Goal: Find specific page/section: Find specific page/section

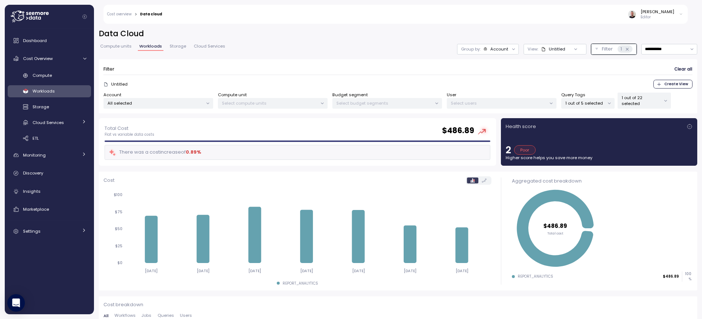
click at [483, 52] on div "Account" at bounding box center [495, 49] width 25 height 6
click at [485, 69] on div "Account" at bounding box center [481, 65] width 33 height 9
click at [625, 50] on icon at bounding box center [627, 49] width 5 height 5
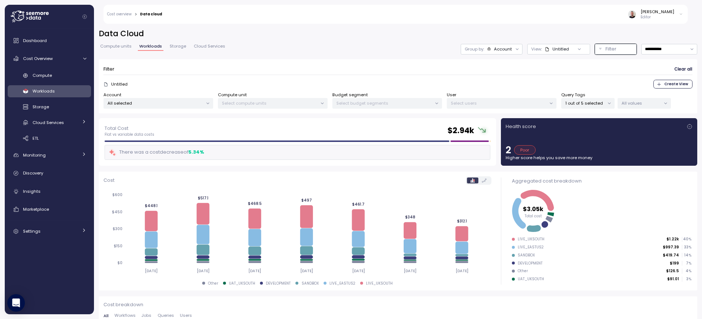
click at [685, 68] on span "Clear all" at bounding box center [683, 69] width 18 height 10
click at [681, 68] on span "Clear all" at bounding box center [683, 69] width 18 height 10
click at [595, 102] on p "1 out of 5 selected" at bounding box center [584, 103] width 39 height 6
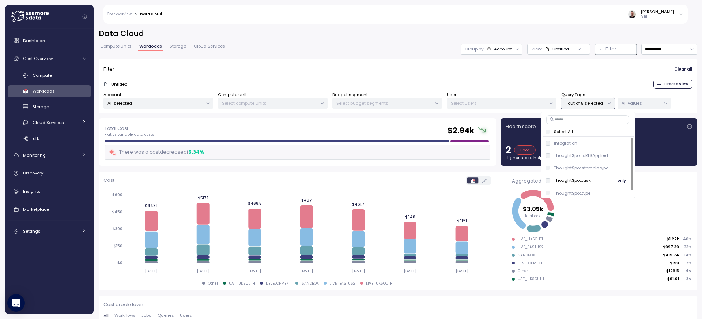
click at [546, 183] on div "ThoughtSpot.task" at bounding box center [567, 180] width 45 height 6
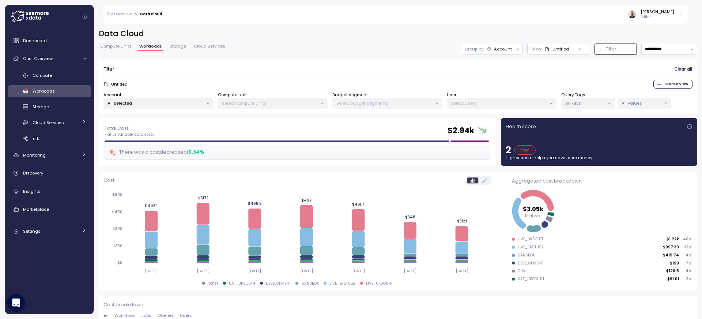
click at [678, 70] on span "Clear all" at bounding box center [683, 69] width 18 height 10
click at [581, 75] on form "Filter Clear all Untitled Create View Account All selected Compute unit Select …" at bounding box center [397, 86] width 589 height 45
click at [47, 42] on div "Dashboard" at bounding box center [54, 40] width 63 height 7
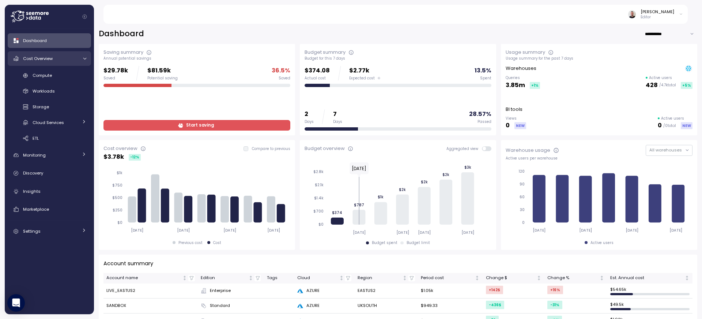
click at [87, 59] on div at bounding box center [83, 58] width 7 height 5
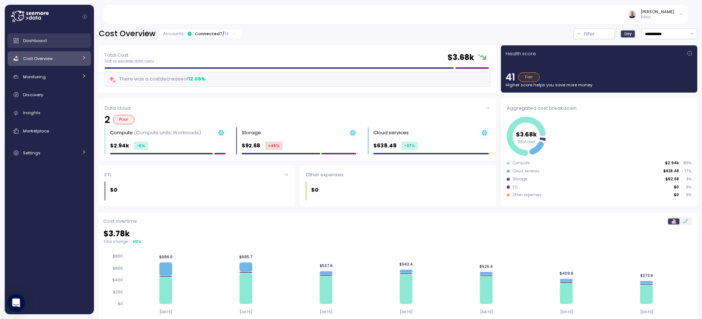
click at [42, 42] on span "Dashboard" at bounding box center [35, 41] width 24 height 6
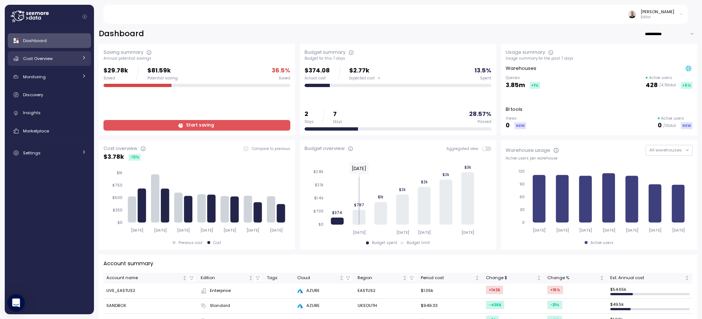
click at [77, 58] on div "Cost Overview" at bounding box center [50, 58] width 55 height 7
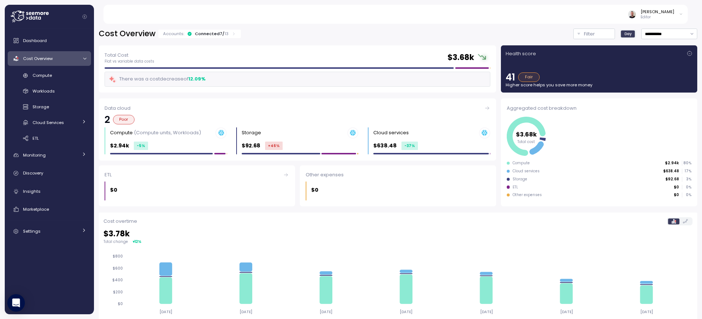
click at [54, 62] on div "Cost Overview" at bounding box center [50, 58] width 55 height 7
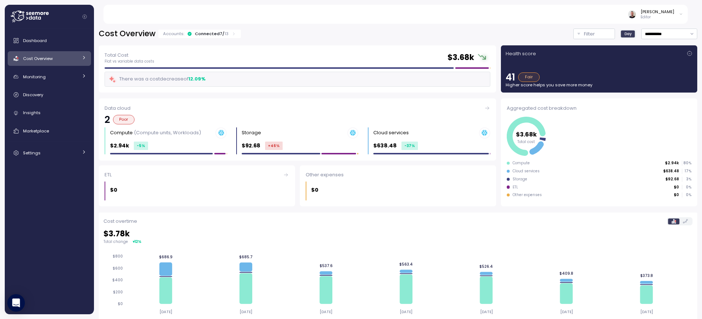
click at [83, 59] on icon at bounding box center [84, 57] width 2 height 3
click at [39, 96] on link "Workloads" at bounding box center [49, 91] width 83 height 12
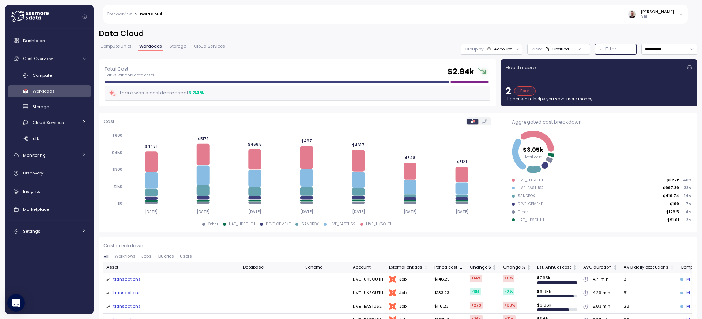
click at [605, 48] on p "Filter" at bounding box center [610, 48] width 11 height 7
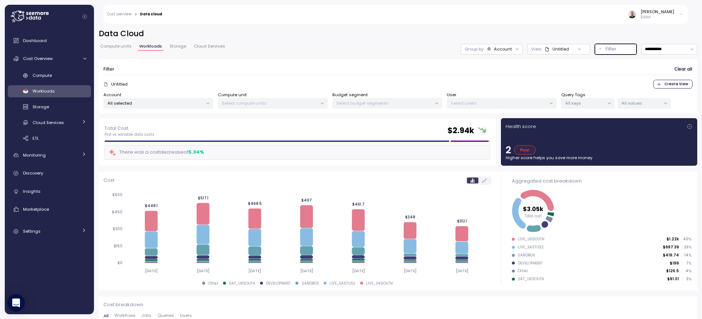
click at [592, 105] on p "All keys" at bounding box center [584, 103] width 39 height 6
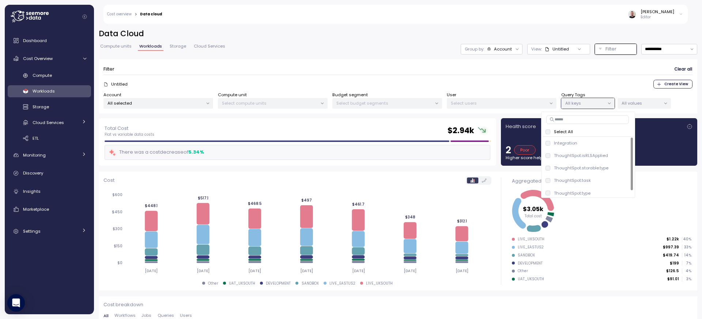
click at [574, 119] on input at bounding box center [587, 119] width 83 height 9
type input "****"
click at [619, 169] on span "only" at bounding box center [621, 168] width 8 height 8
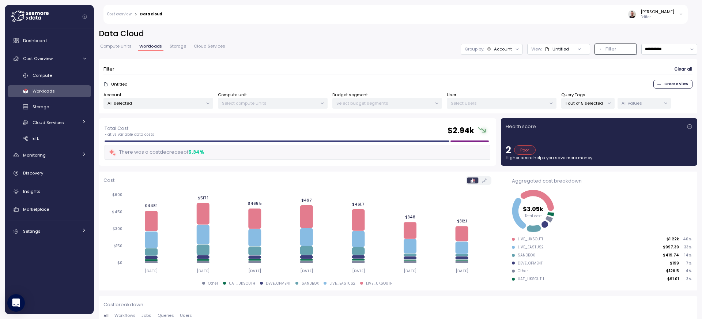
click at [633, 105] on p "All values" at bounding box center [640, 103] width 39 height 6
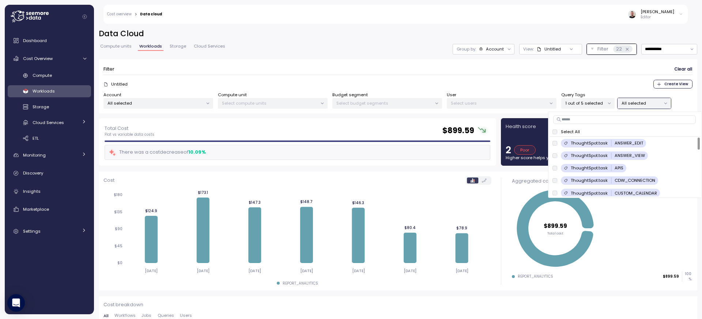
click at [681, 68] on span "Clear all" at bounding box center [683, 69] width 18 height 10
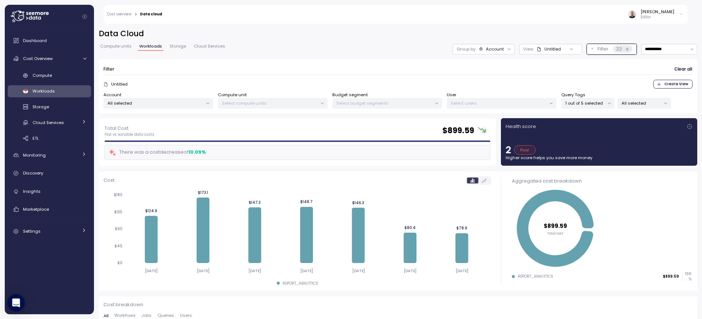
click at [680, 67] on span "Clear all" at bounding box center [683, 69] width 18 height 10
click at [623, 49] on div "22" at bounding box center [622, 48] width 19 height 7
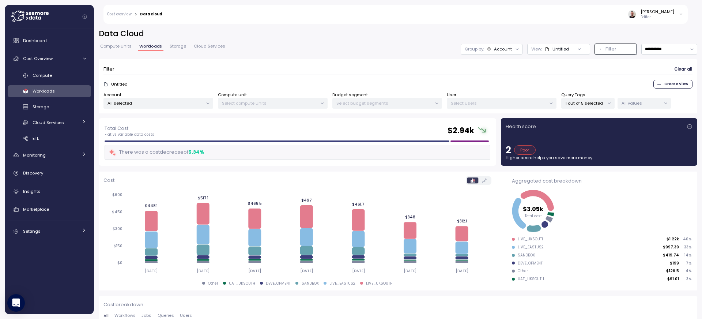
click at [676, 69] on span "Clear all" at bounding box center [683, 69] width 18 height 10
click at [592, 96] on div "Query Tags 1 out of 5 selected" at bounding box center [587, 100] width 53 height 17
click at [607, 102] on icon at bounding box center [609, 103] width 5 height 5
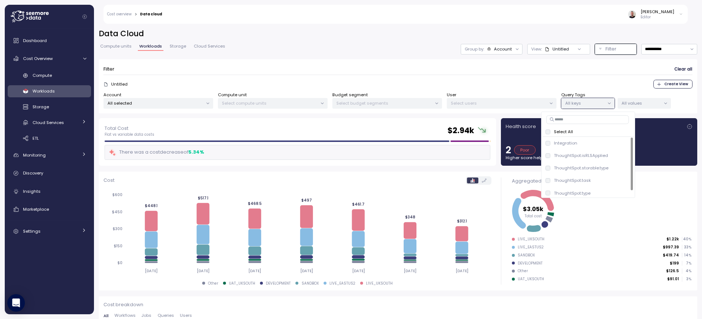
click at [478, 81] on div "Untitled Create View" at bounding box center [397, 84] width 589 height 9
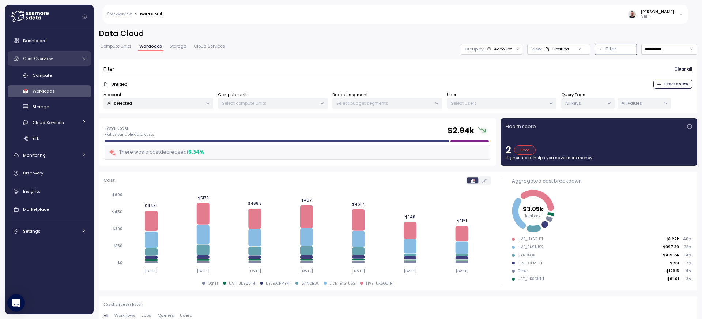
click at [42, 58] on span "Cost Overview" at bounding box center [38, 59] width 30 height 6
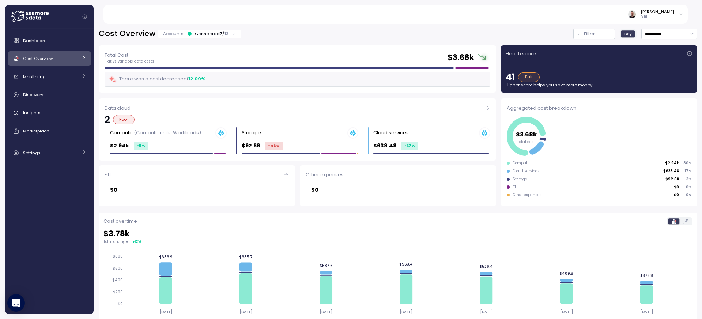
click at [86, 58] on icon at bounding box center [84, 57] width 5 height 5
click at [43, 92] on span "Workloads" at bounding box center [44, 91] width 22 height 6
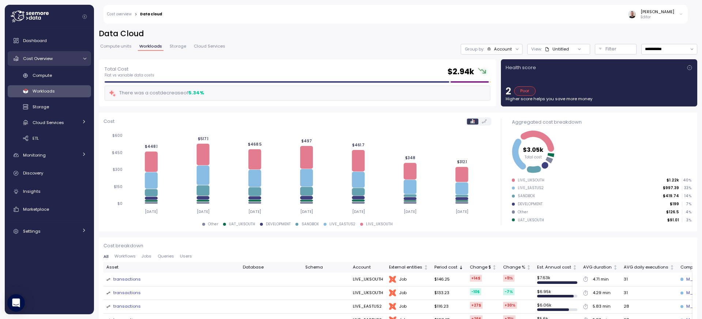
click at [46, 60] on span "Cost Overview" at bounding box center [38, 59] width 30 height 6
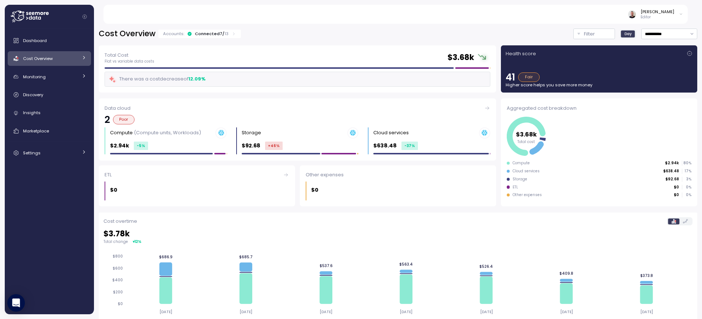
click at [65, 57] on div "Cost Overview" at bounding box center [50, 58] width 55 height 7
click at [39, 92] on span "Workloads" at bounding box center [44, 91] width 22 height 6
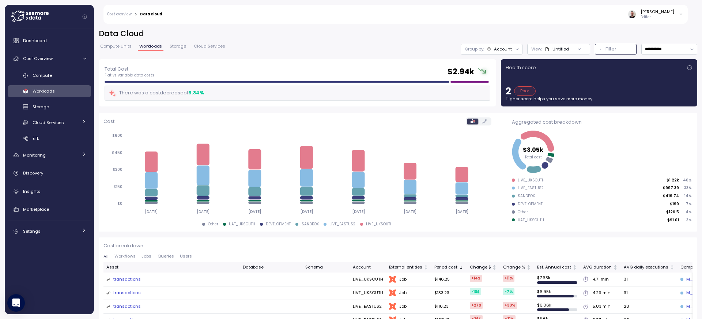
click at [610, 51] on p "Filter" at bounding box center [610, 48] width 11 height 7
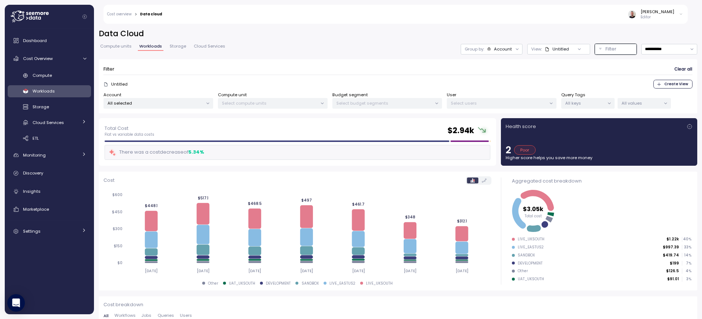
click at [609, 102] on icon at bounding box center [609, 103] width 5 height 5
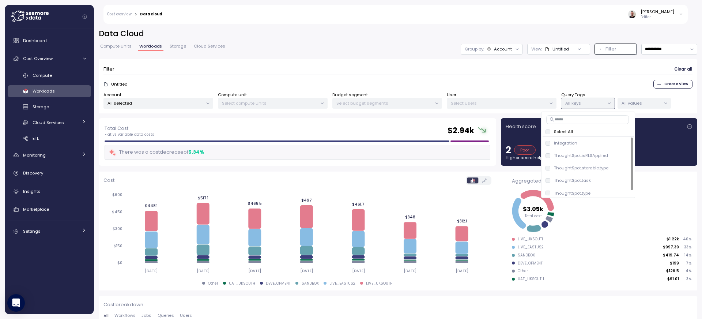
click at [604, 118] on input at bounding box center [587, 119] width 83 height 9
type input "***"
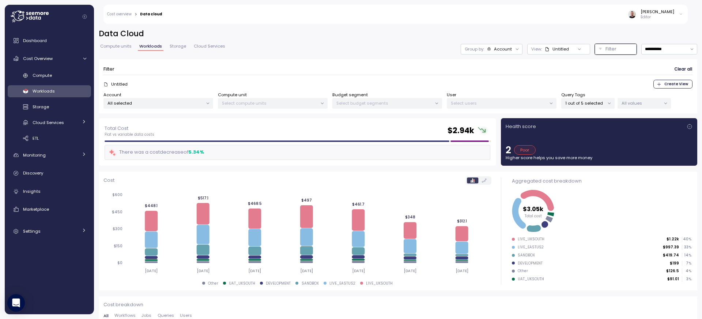
click at [632, 103] on p "All values" at bounding box center [640, 103] width 39 height 6
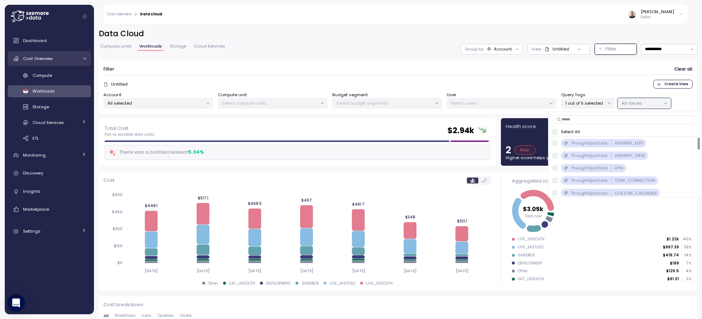
click at [38, 61] on div "Cost Overview" at bounding box center [50, 58] width 55 height 7
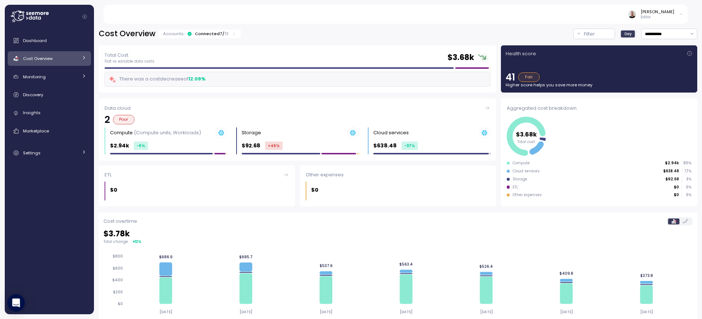
click at [45, 59] on span "Cost Overview" at bounding box center [38, 59] width 30 height 6
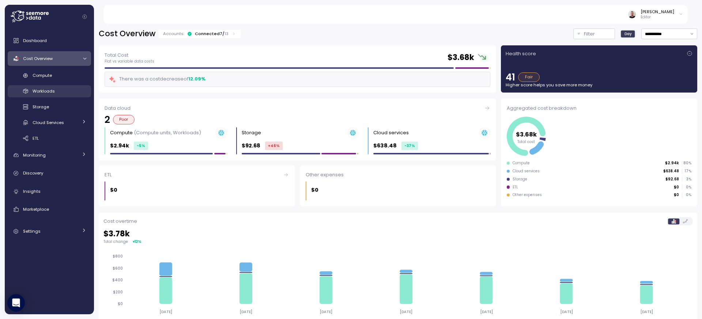
click at [48, 89] on span "Workloads" at bounding box center [44, 91] width 22 height 6
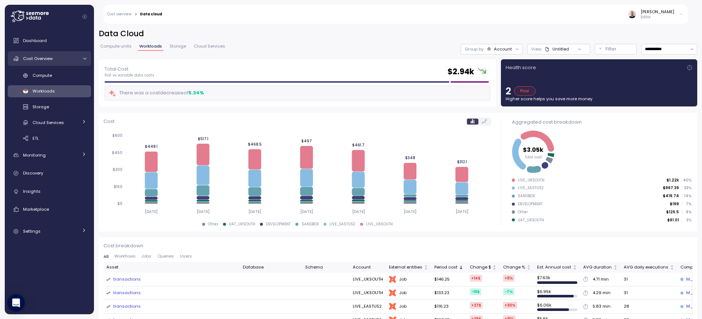
click at [41, 60] on span "Cost Overview" at bounding box center [38, 59] width 30 height 6
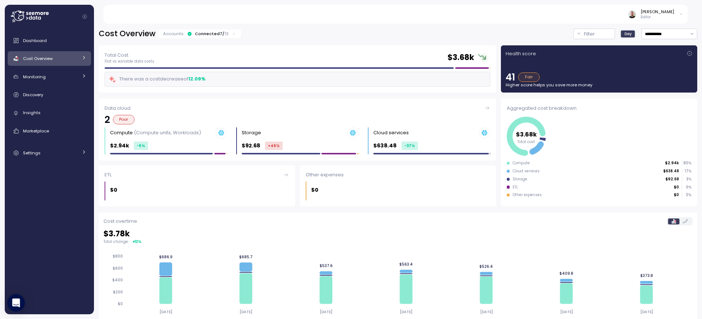
click at [86, 56] on icon at bounding box center [84, 57] width 5 height 5
click at [54, 92] on span "Workloads" at bounding box center [44, 91] width 22 height 6
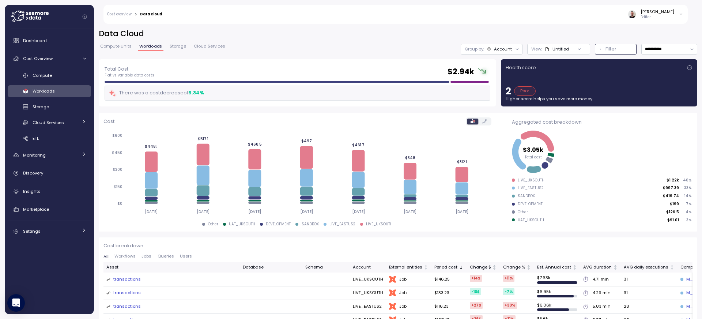
click at [605, 49] on p "Filter" at bounding box center [610, 48] width 11 height 7
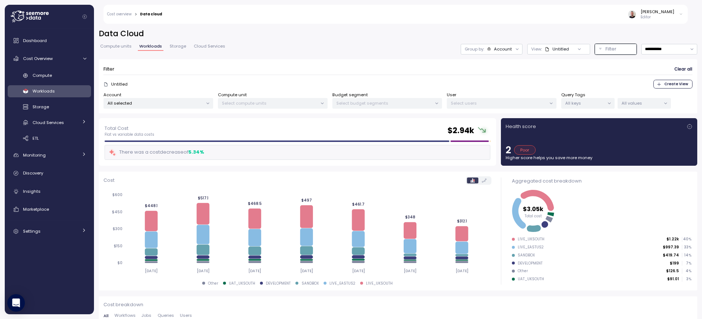
click at [607, 105] on icon at bounding box center [609, 103] width 5 height 5
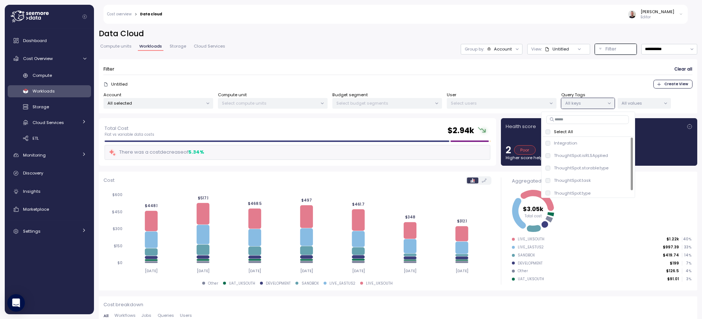
click at [592, 117] on input at bounding box center [587, 119] width 83 height 9
type input "****"
click at [550, 168] on div "ThoughtSpot.task" at bounding box center [567, 168] width 45 height 6
click at [630, 103] on p "All values" at bounding box center [640, 103] width 39 height 6
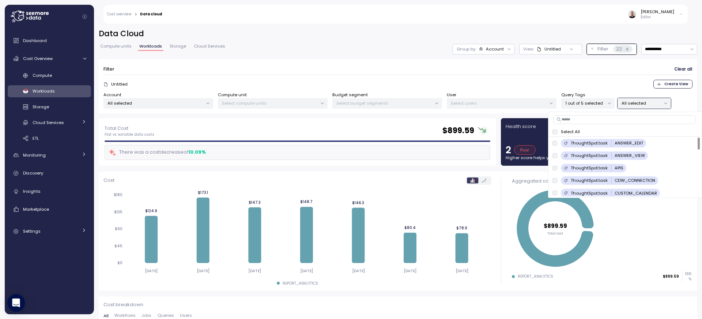
click at [49, 91] on span "Workloads" at bounding box center [44, 91] width 22 height 6
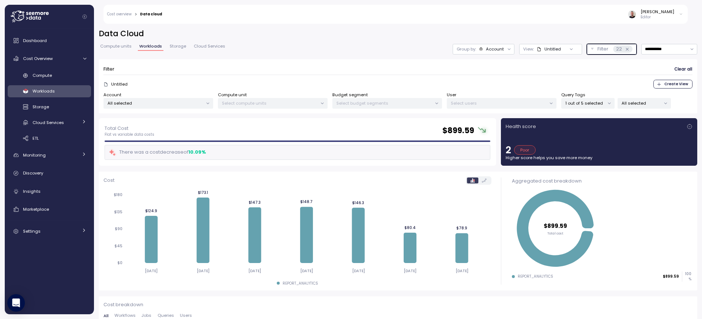
click at [625, 49] on icon at bounding box center [627, 49] width 5 height 5
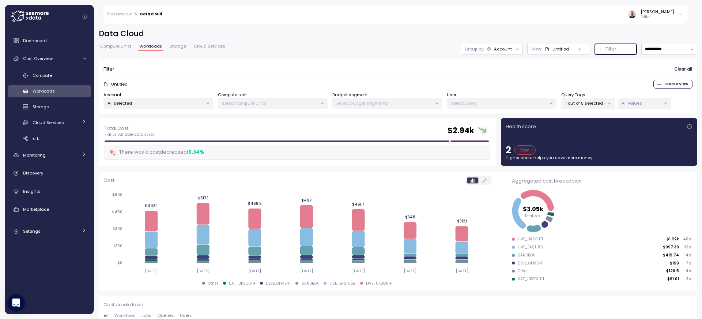
click at [602, 101] on p "1 out of 5 selected" at bounding box center [584, 103] width 39 height 6
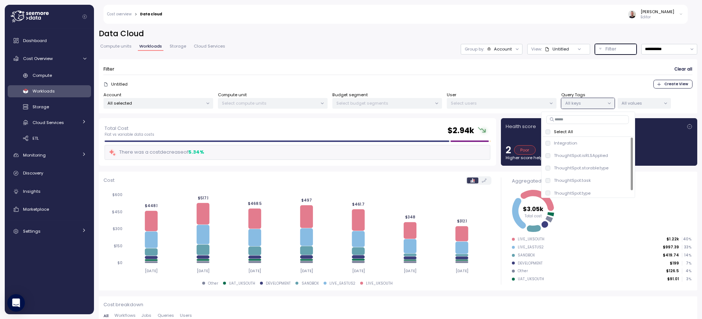
click at [590, 102] on p "All keys" at bounding box center [584, 103] width 39 height 6
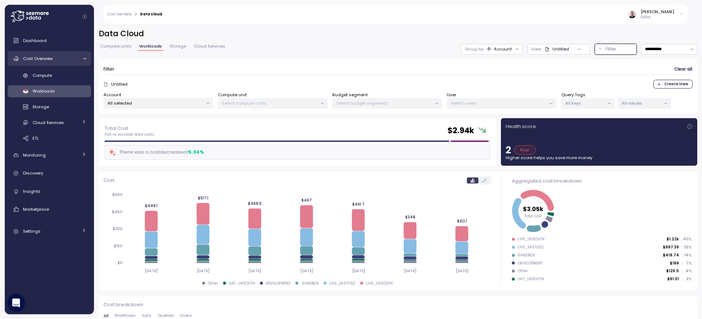
click at [44, 61] on span "Cost Overview" at bounding box center [38, 59] width 30 height 6
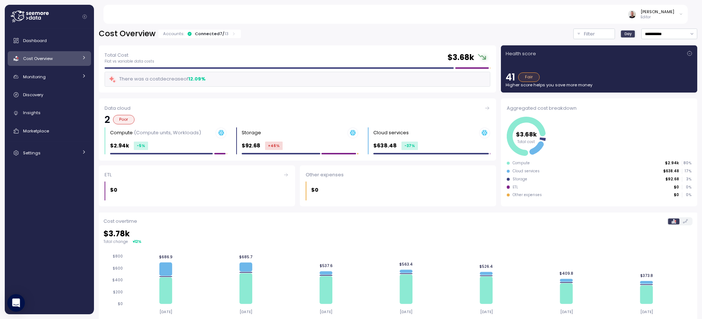
click at [87, 58] on link "Cost Overview" at bounding box center [49, 58] width 83 height 15
click at [41, 89] on span "Workloads" at bounding box center [44, 91] width 22 height 6
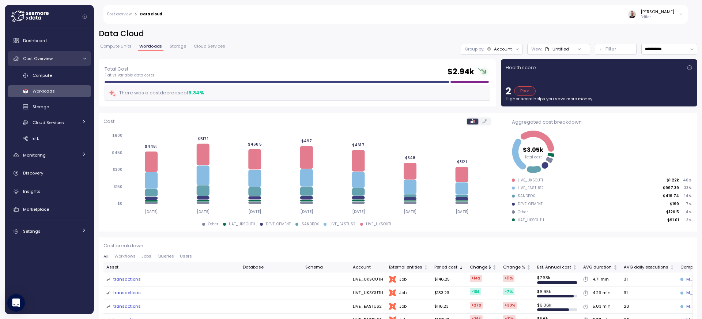
click at [47, 59] on span "Cost Overview" at bounding box center [38, 59] width 30 height 6
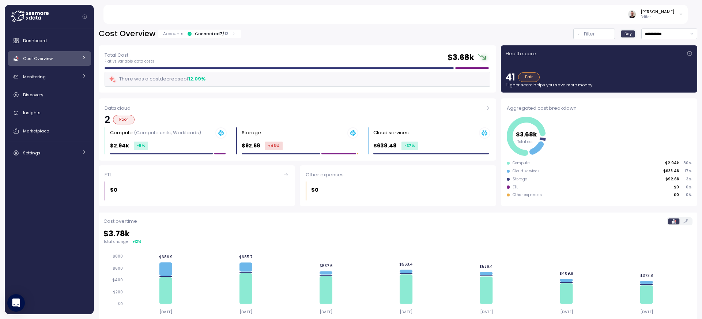
click at [85, 58] on icon at bounding box center [84, 57] width 5 height 5
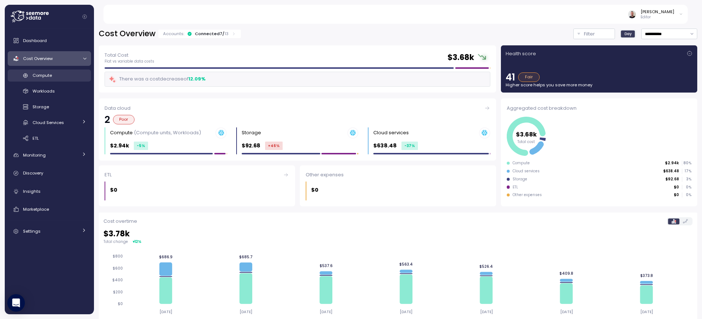
click at [44, 75] on span "Compute" at bounding box center [42, 75] width 19 height 6
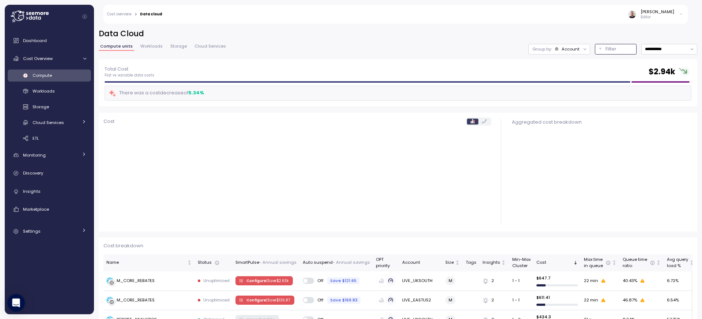
click at [605, 49] on p "Filter" at bounding box center [610, 48] width 11 height 7
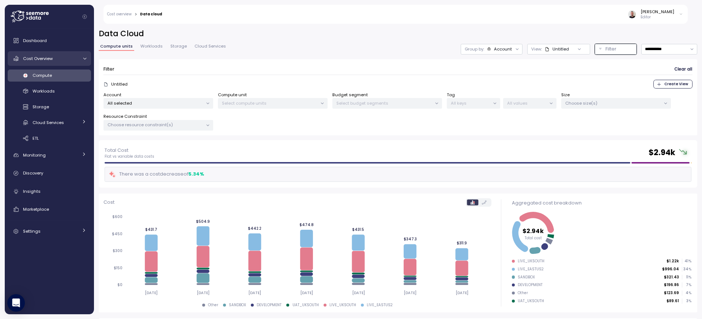
click at [57, 59] on div "Cost Overview" at bounding box center [50, 58] width 55 height 7
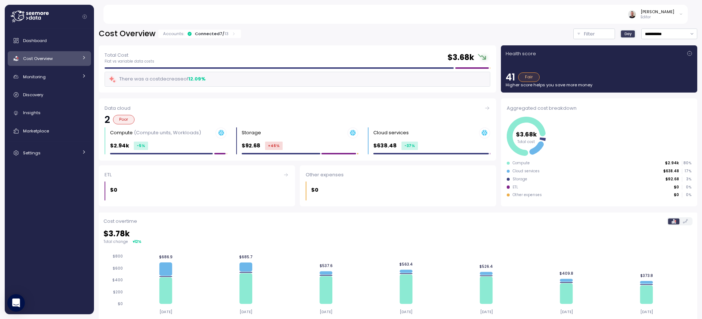
click at [71, 60] on div "Cost Overview" at bounding box center [50, 58] width 55 height 7
click at [56, 61] on div "Cost Overview" at bounding box center [50, 58] width 55 height 7
click at [49, 95] on link "Workloads" at bounding box center [49, 91] width 83 height 12
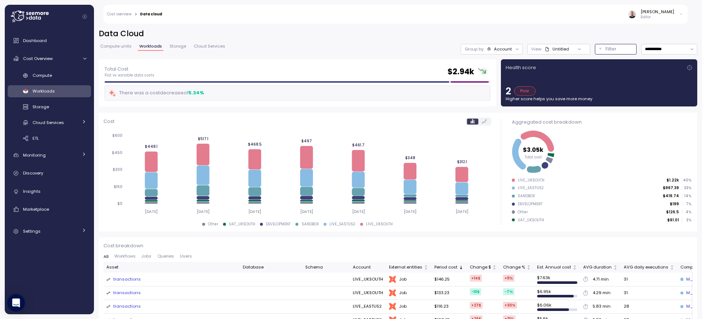
click at [606, 48] on p "Filter" at bounding box center [610, 48] width 11 height 7
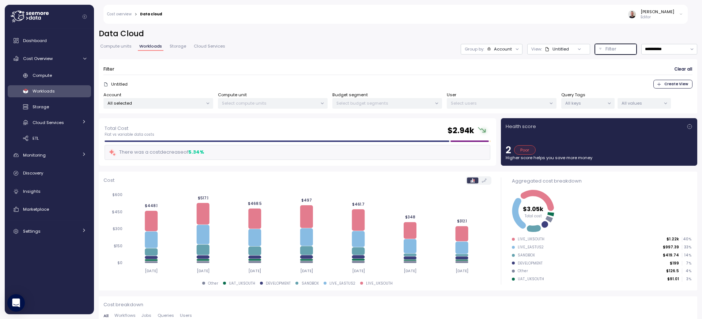
click at [592, 104] on p "All keys" at bounding box center [584, 103] width 39 height 6
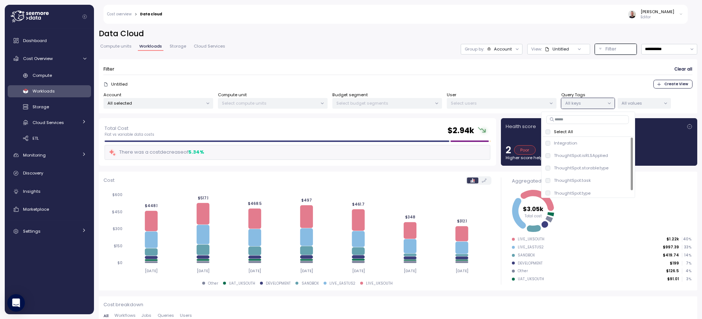
click at [577, 120] on input at bounding box center [587, 119] width 83 height 9
type input "****"
drag, startPoint x: 568, startPoint y: 120, endPoint x: 508, endPoint y: 121, distance: 59.6
click at [509, 122] on body "**********" at bounding box center [351, 159] width 702 height 319
click at [527, 74] on div "Filter Clear all" at bounding box center [397, 69] width 589 height 11
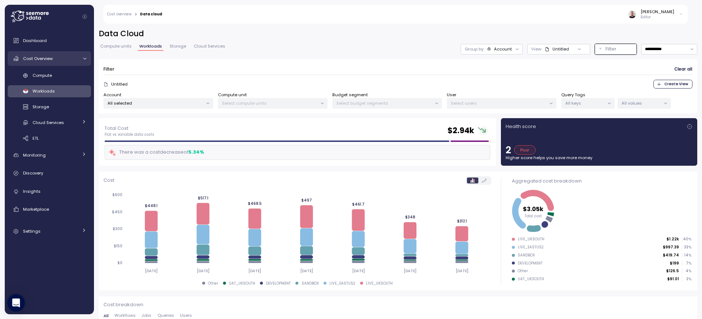
click at [45, 57] on span "Cost Overview" at bounding box center [38, 59] width 30 height 6
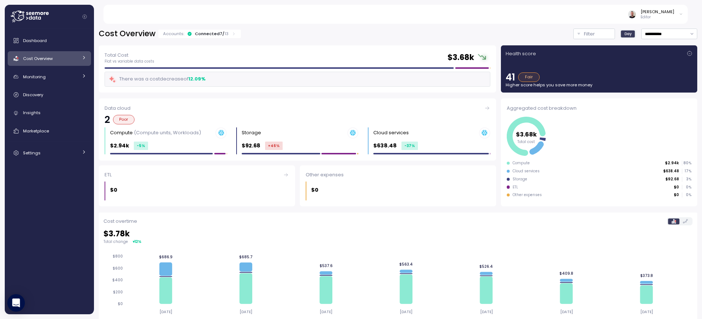
click at [88, 57] on link "Cost Overview" at bounding box center [49, 58] width 83 height 15
click at [51, 92] on span "Workloads" at bounding box center [44, 91] width 22 height 6
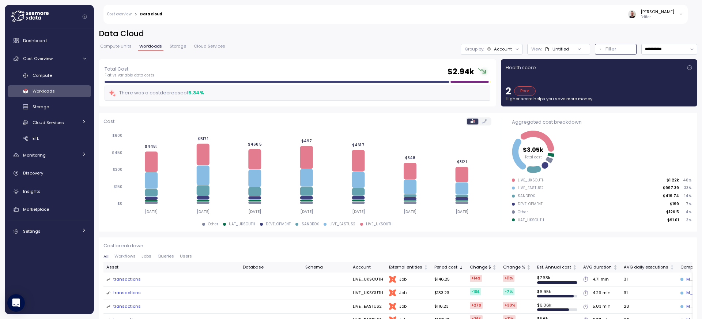
click at [605, 50] on p "Filter" at bounding box center [610, 48] width 11 height 7
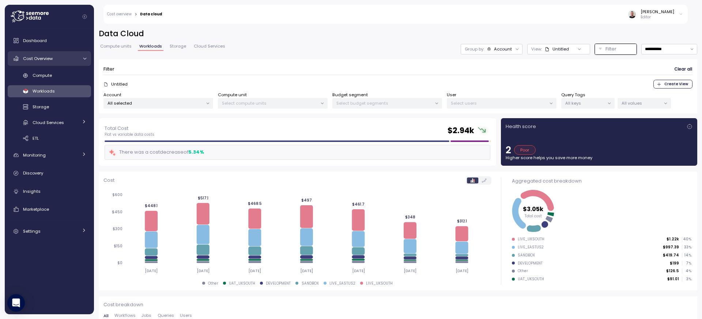
click at [42, 55] on div "Cost Overview" at bounding box center [50, 58] width 55 height 7
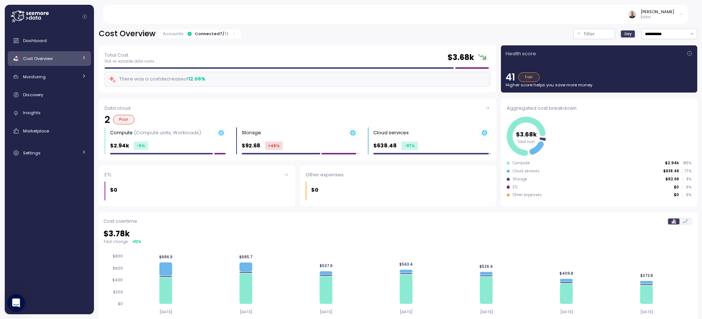
click at [55, 58] on div "Cost Overview" at bounding box center [50, 58] width 55 height 7
click at [47, 90] on span "Workloads" at bounding box center [44, 91] width 22 height 6
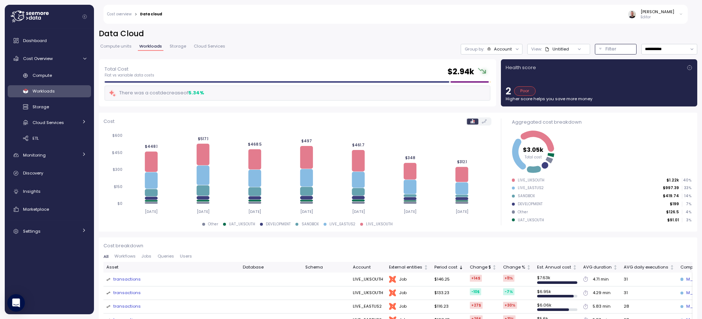
click at [609, 51] on p "Filter" at bounding box center [610, 48] width 11 height 7
